Goal: Find specific fact: Find specific fact

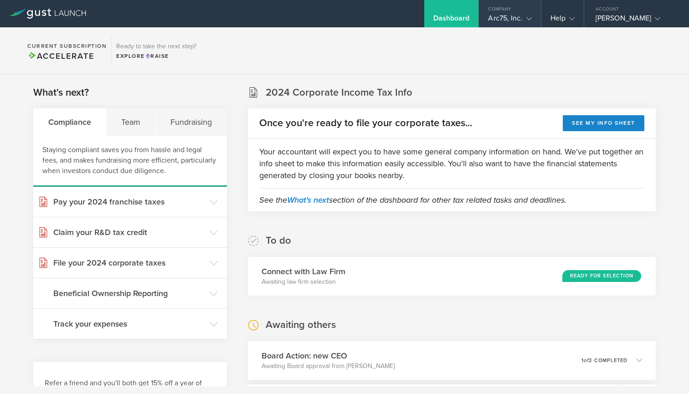
click at [521, 25] on div "Arc75, Inc." at bounding box center [509, 21] width 43 height 14
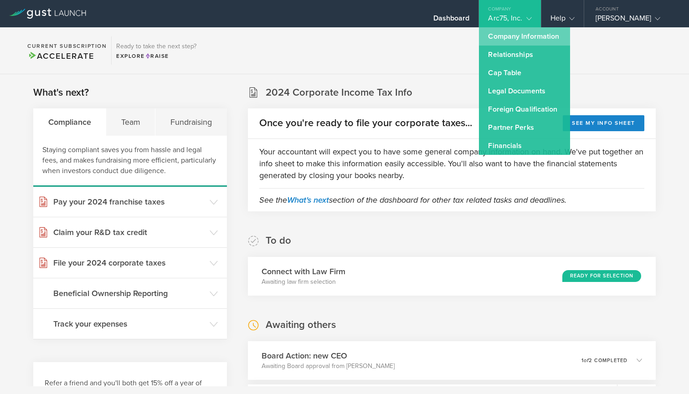
click at [515, 42] on link "Company Information" at bounding box center [524, 36] width 91 height 18
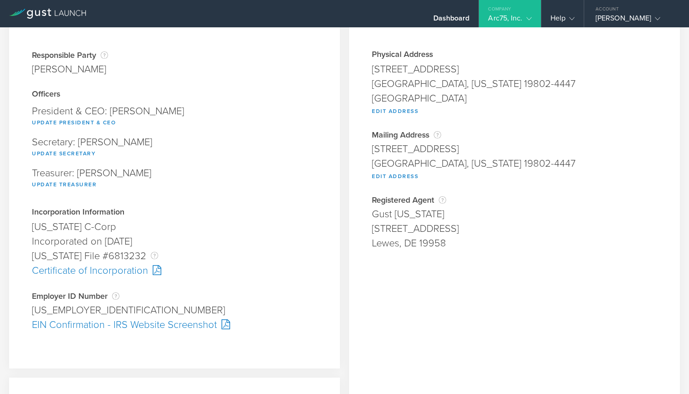
scroll to position [71, 0]
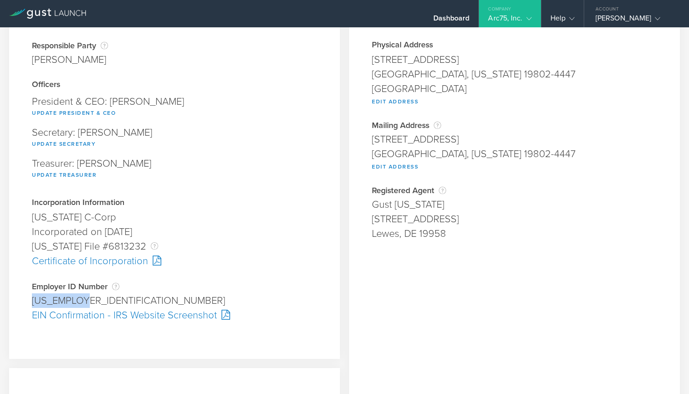
drag, startPoint x: 84, startPoint y: 301, endPoint x: 27, endPoint y: 301, distance: 57.4
click at [27, 301] on div "Company Information Responsible Party The name of the party responsible for fil…" at bounding box center [174, 162] width 331 height 394
copy div "[US_EMPLOYER_IDENTIFICATION_NUMBER]"
click at [45, 301] on div "[US_EMPLOYER_IDENTIFICATION_NUMBER]" at bounding box center [174, 300] width 285 height 15
drag, startPoint x: 47, startPoint y: 301, endPoint x: 91, endPoint y: 301, distance: 43.3
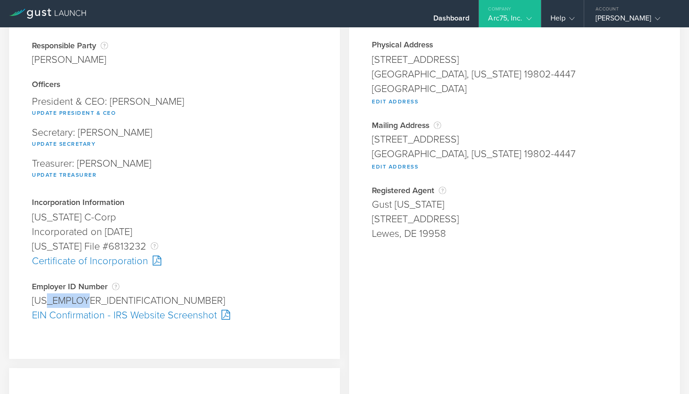
click at [91, 301] on div "[US_EMPLOYER_IDENTIFICATION_NUMBER]" at bounding box center [174, 300] width 285 height 15
copy div "2512226"
